Goal: Task Accomplishment & Management: Use online tool/utility

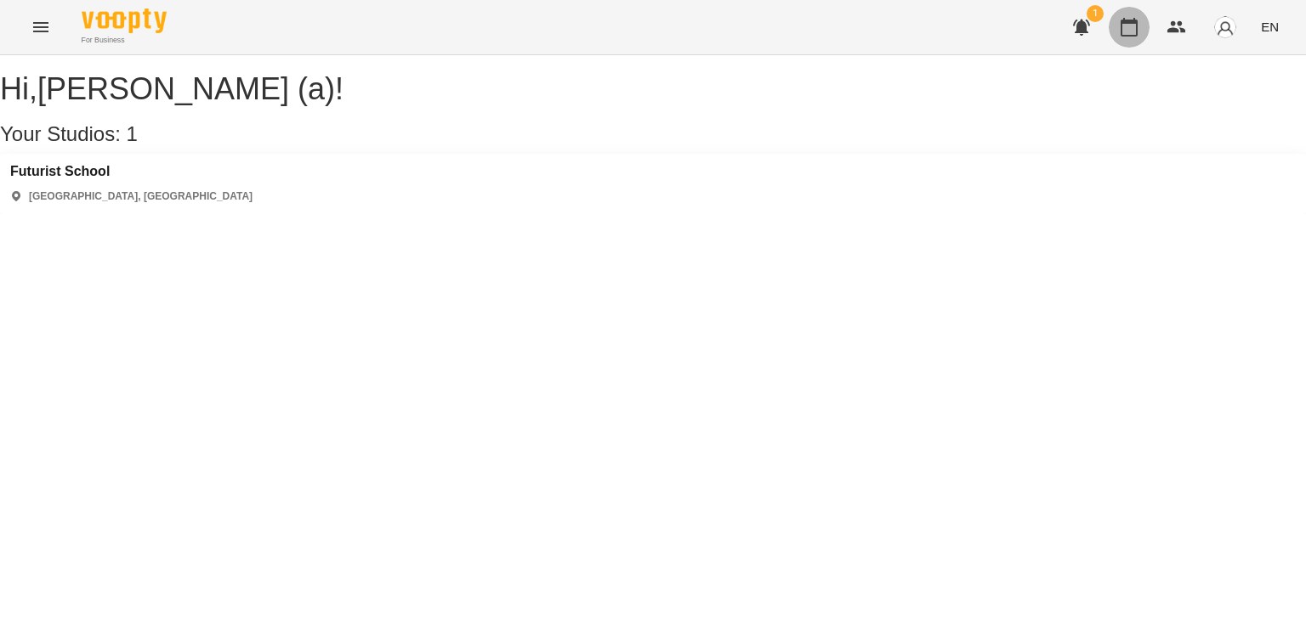
click at [1131, 26] on icon "button" at bounding box center [1129, 27] width 20 height 20
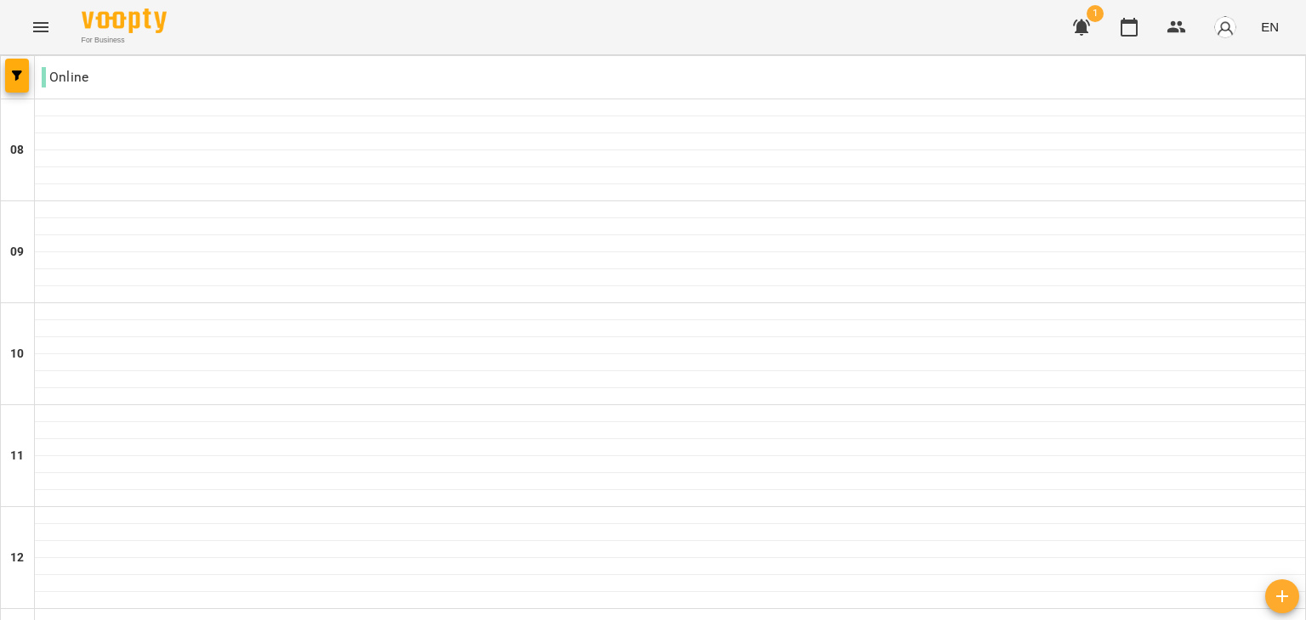
scroll to position [1064, 0]
click at [1230, 30] on img "button" at bounding box center [1225, 27] width 24 height 24
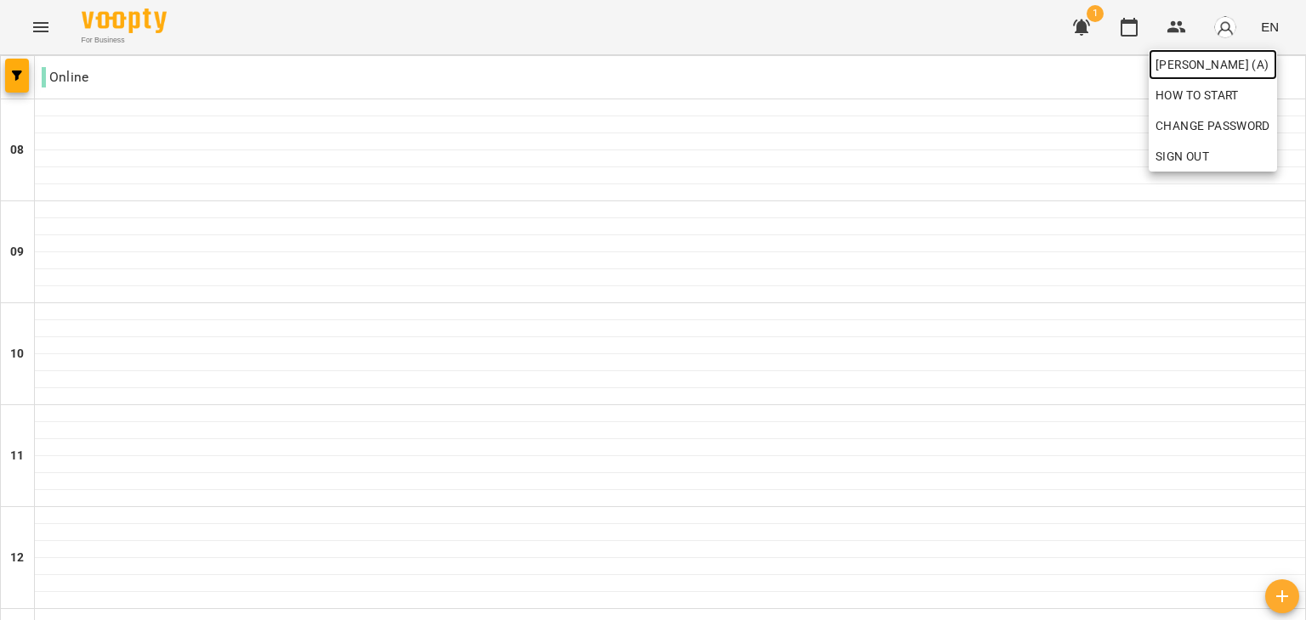
click at [1200, 62] on span "[PERSON_NAME] (а)" at bounding box center [1212, 64] width 115 height 20
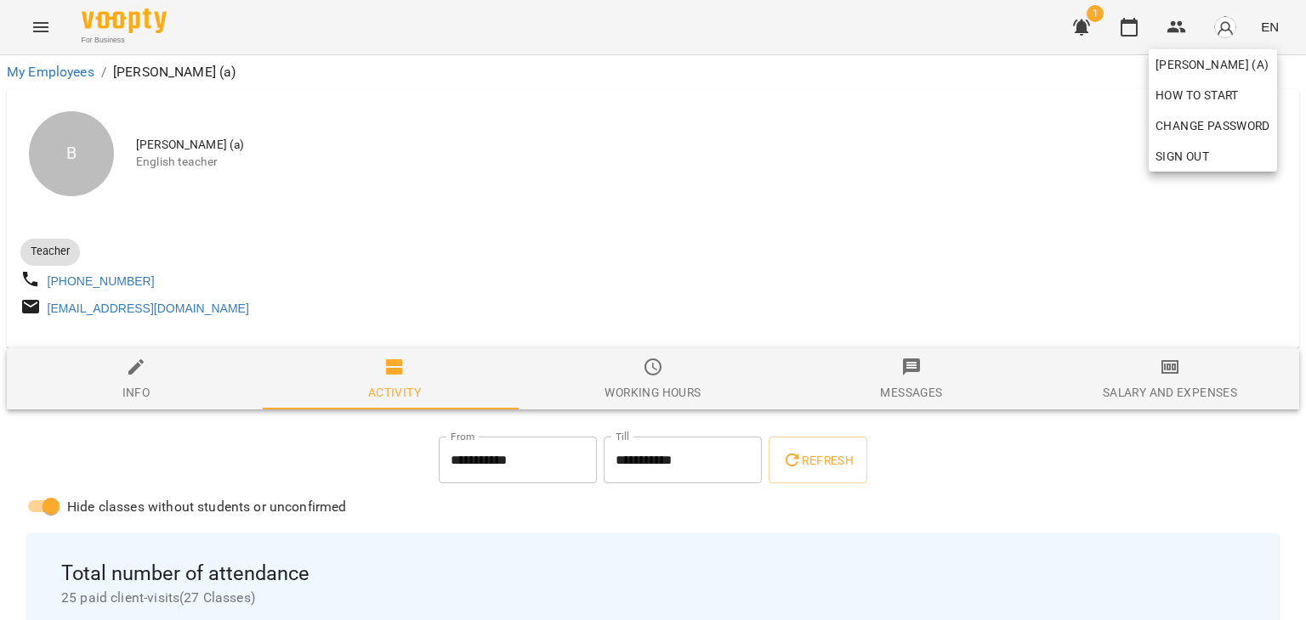
click at [1081, 402] on div at bounding box center [653, 310] width 1306 height 620
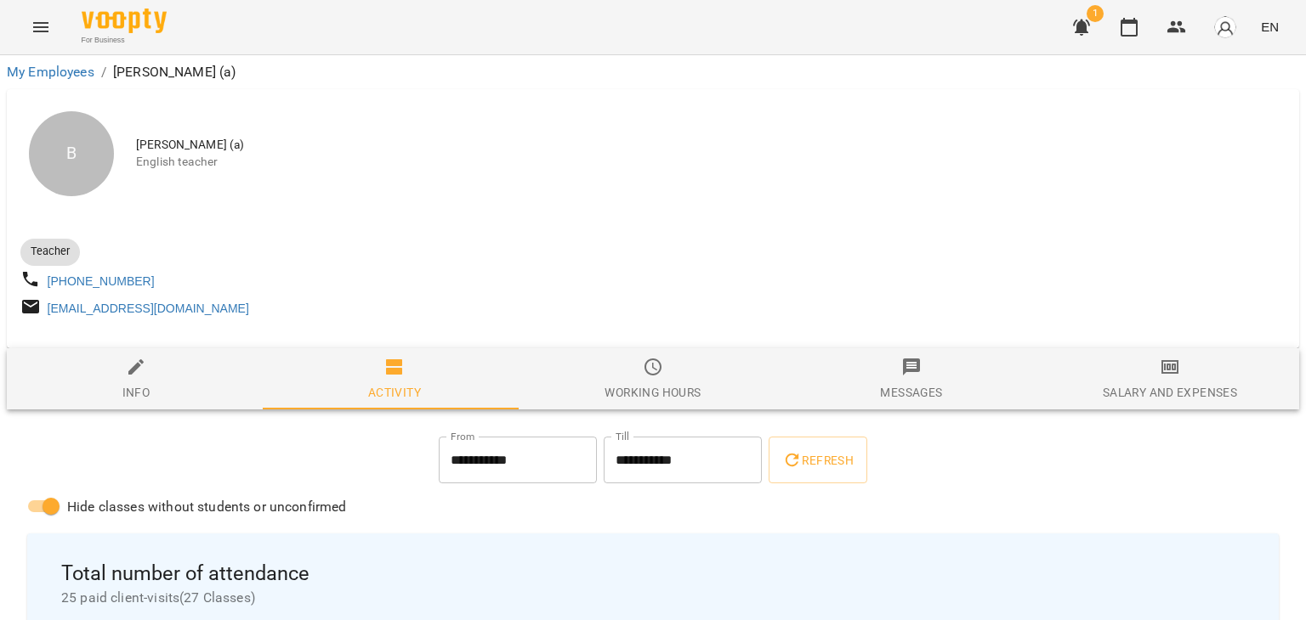
click at [1132, 394] on div "Salary and Expenses" at bounding box center [1169, 392] width 134 height 20
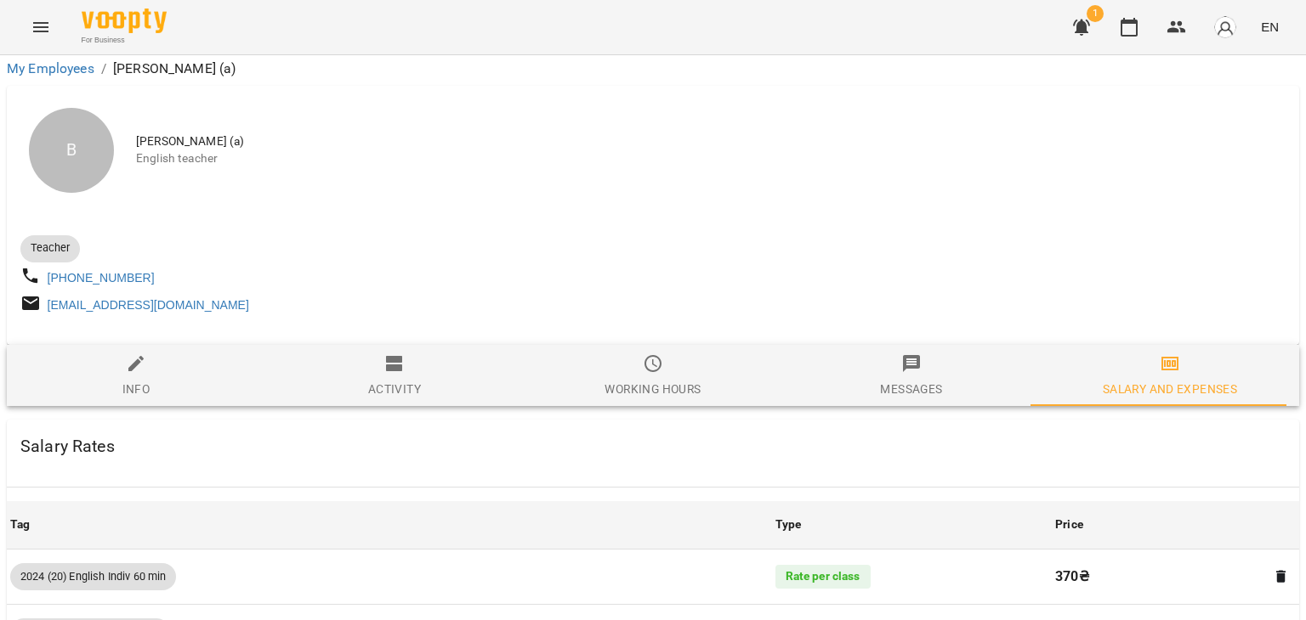
scroll to position [5067, 0]
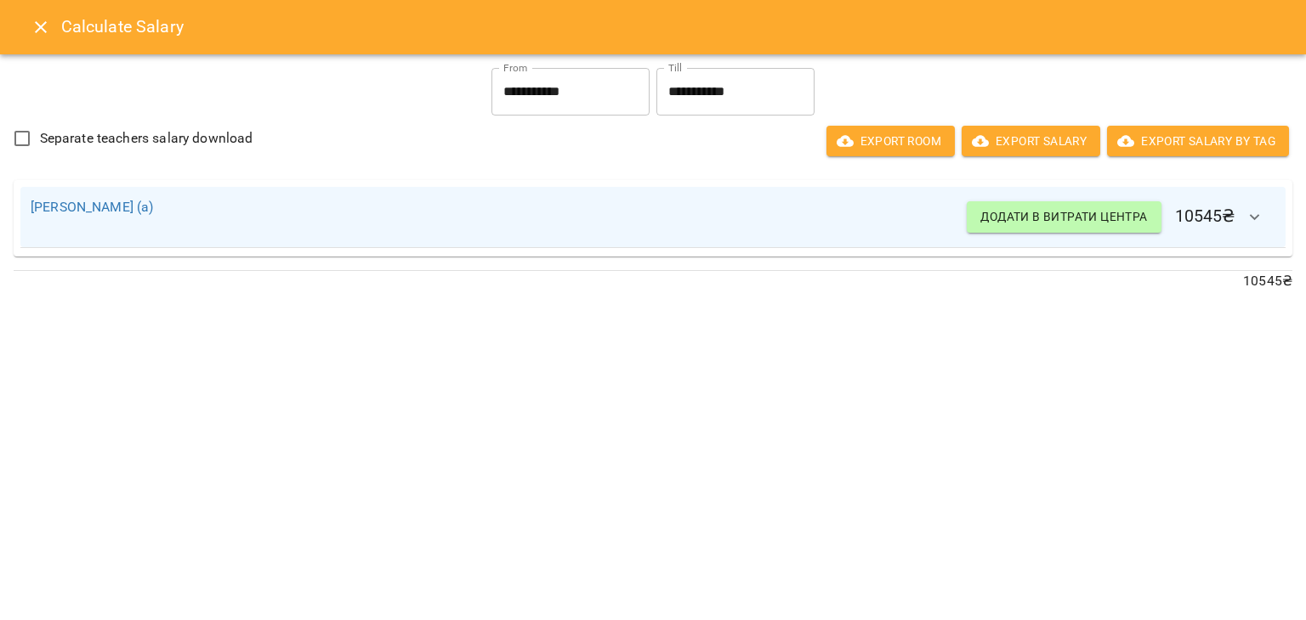
click at [649, 307] on div at bounding box center [653, 305] width 1292 height 14
click at [48, 31] on icon "Close" at bounding box center [41, 27] width 20 height 20
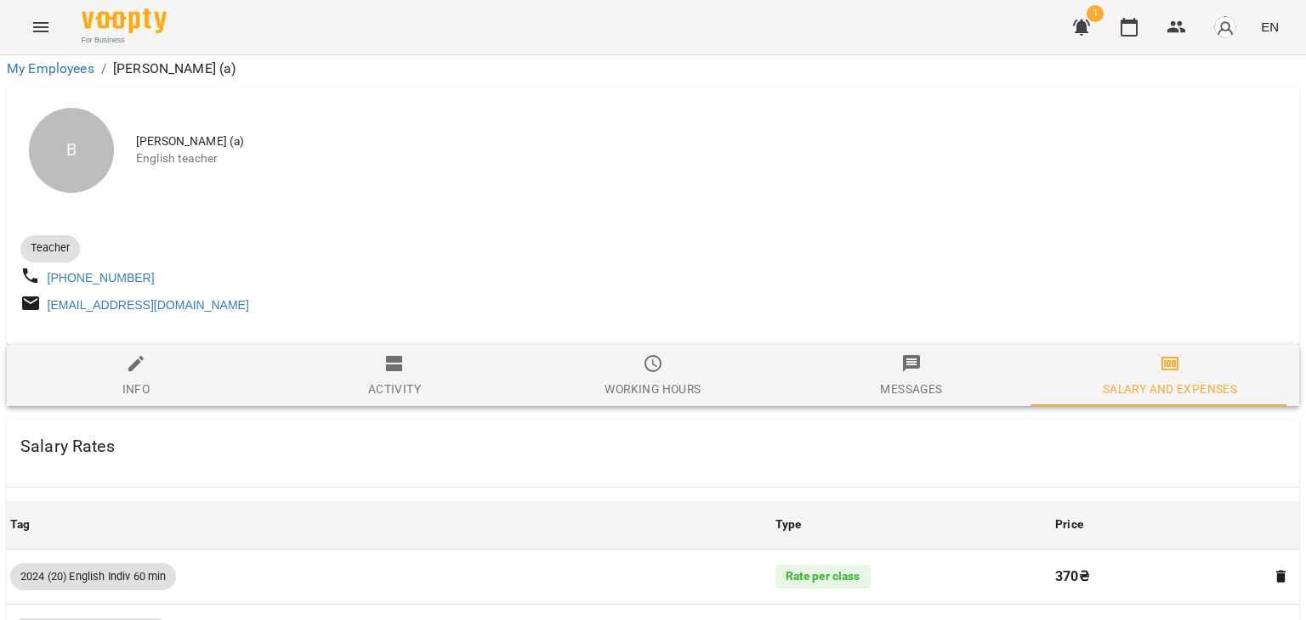
scroll to position [1544, 0]
click at [1130, 24] on icon "button" at bounding box center [1129, 27] width 20 height 20
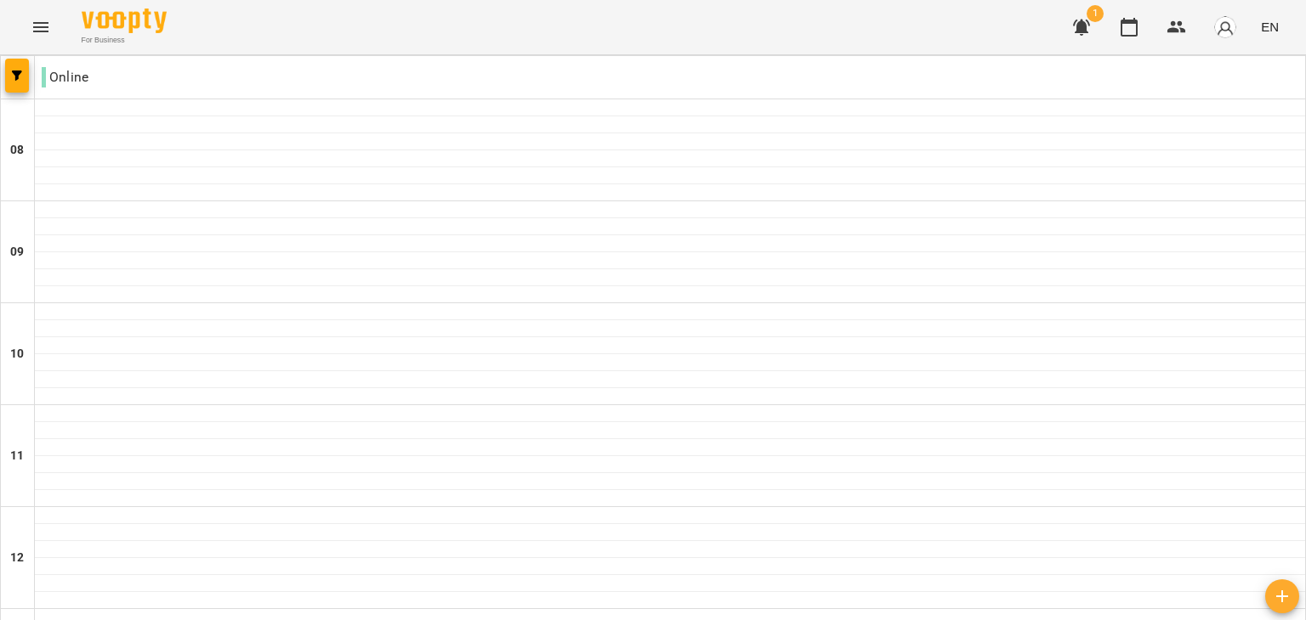
scroll to position [1122, 0]
